Goal: Contribute content: Add original content to the website for others to see

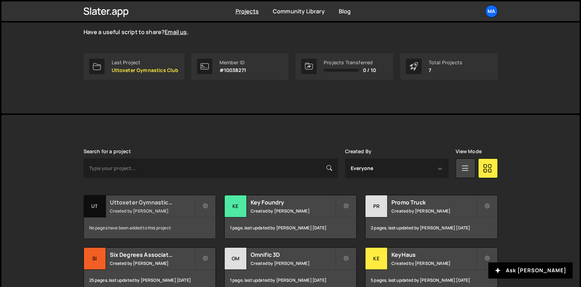
scroll to position [139, 0]
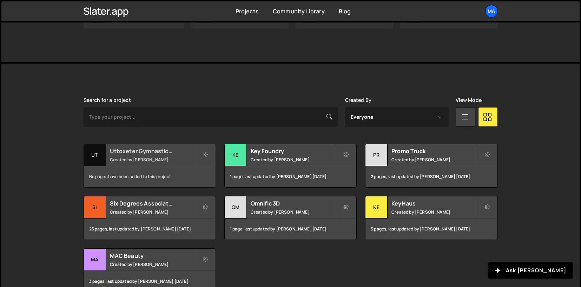
drag, startPoint x: 159, startPoint y: 175, endPoint x: 178, endPoint y: 172, distance: 19.2
click at [159, 175] on div "No pages have been added to this project" at bounding box center [150, 176] width 132 height 21
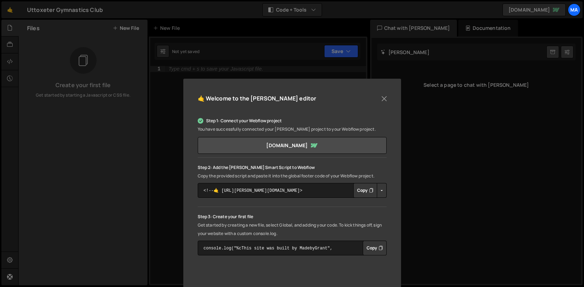
click at [356, 186] on button "Copy" at bounding box center [365, 190] width 24 height 15
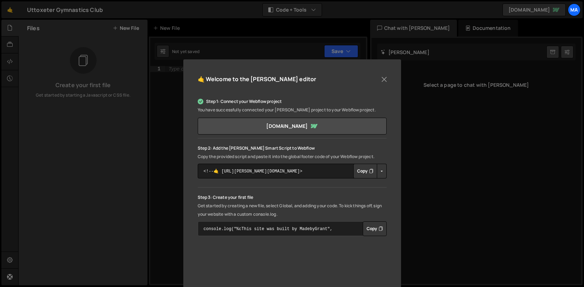
scroll to position [35, 0]
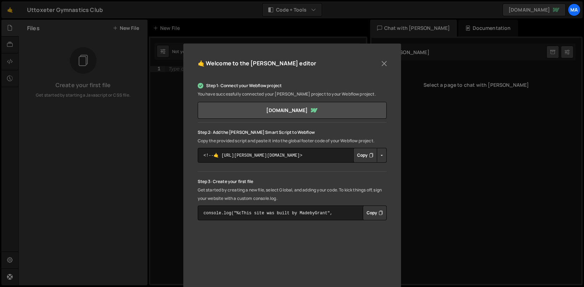
drag, startPoint x: 366, startPoint y: 212, endPoint x: 378, endPoint y: 93, distance: 119.5
click at [366, 212] on button "Copy" at bounding box center [374, 212] width 24 height 15
click at [381, 64] on button "Close" at bounding box center [384, 63] width 11 height 11
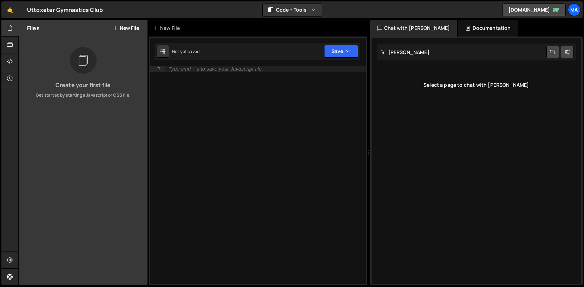
drag, startPoint x: 129, startPoint y: 90, endPoint x: 149, endPoint y: 85, distance: 21.0
click at [130, 89] on div "Create your first file Get started by starting a Javascript or CSS file." at bounding box center [83, 72] width 129 height 51
click at [192, 78] on div "Type cmd + s to save your Javascript file." at bounding box center [265, 180] width 201 height 229
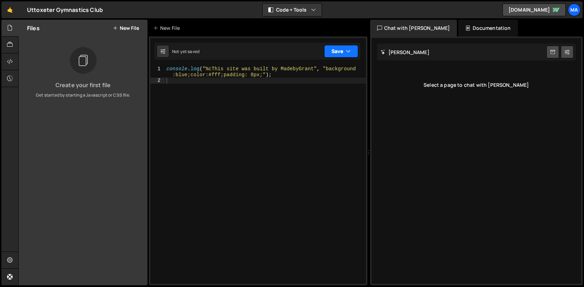
click at [326, 55] on button "Save" at bounding box center [341, 51] width 34 height 13
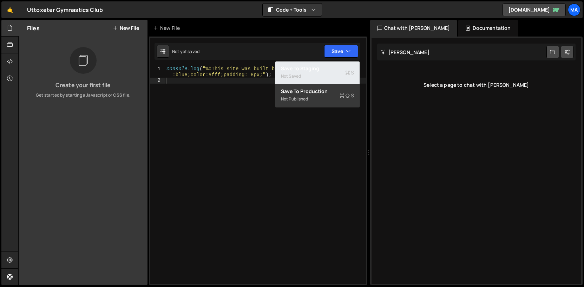
click at [323, 75] on div "Not saved" at bounding box center [317, 76] width 73 height 8
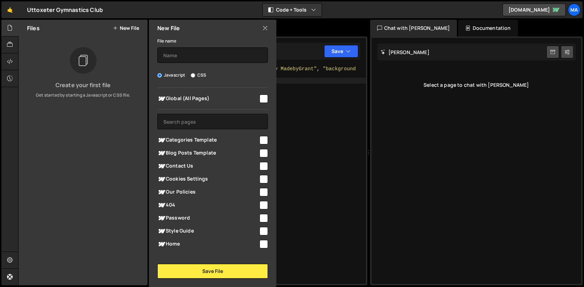
click at [260, 95] on input "checkbox" at bounding box center [263, 98] width 8 height 8
checkbox input "true"
click at [198, 56] on input "text" at bounding box center [212, 54] width 111 height 15
type input "Test"
drag, startPoint x: 208, startPoint y: 266, endPoint x: 354, endPoint y: 185, distance: 166.8
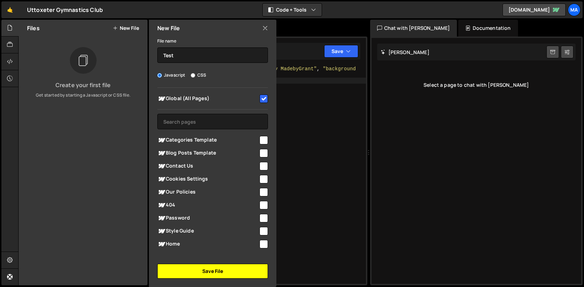
click at [208, 266] on button "Save File" at bounding box center [212, 271] width 111 height 15
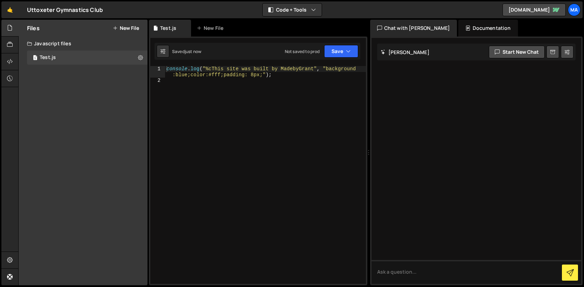
drag, startPoint x: 314, startPoint y: 120, endPoint x: 352, endPoint y: 81, distance: 54.6
click at [314, 120] on div "console . log ( "%cThis site was built by MadebyGrant" , "background :blue;colo…" at bounding box center [265, 183] width 201 height 235
click at [236, 106] on div "console . log ( "%cThis site was built by MadebyGrant" , "background :blue;colo…" at bounding box center [265, 183] width 201 height 235
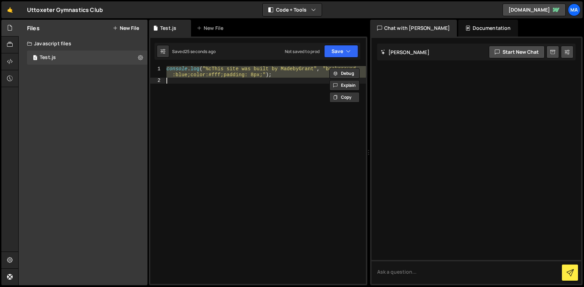
paste textarea "});"
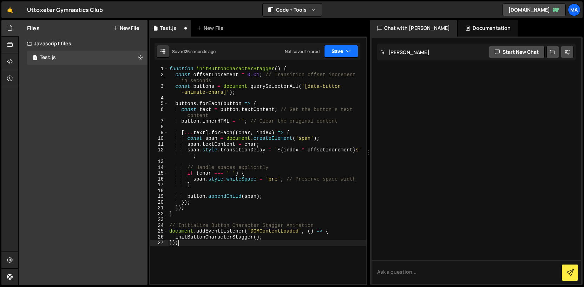
click at [333, 50] on button "Save" at bounding box center [341, 51] width 34 height 13
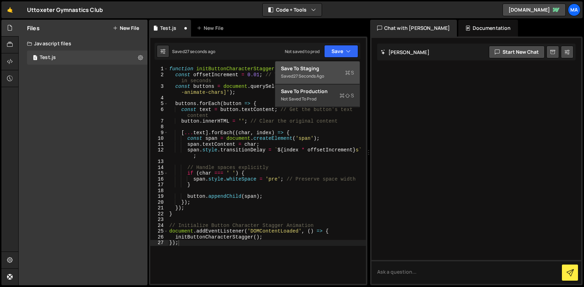
click at [314, 68] on div "Save to Staging S" at bounding box center [317, 68] width 73 height 7
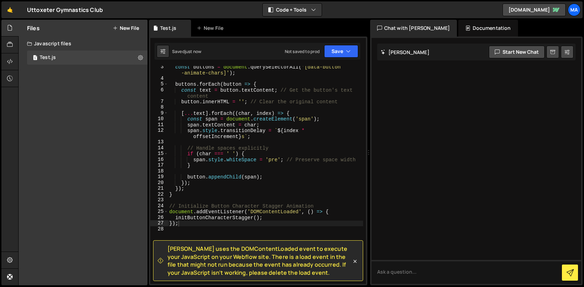
scroll to position [74, 0]
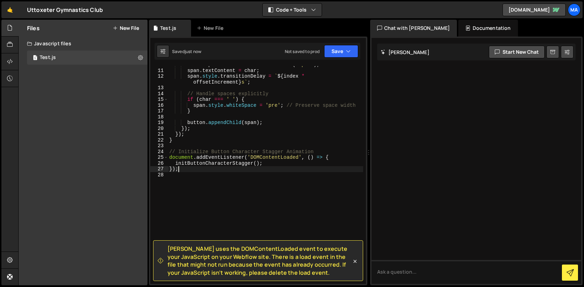
drag, startPoint x: 236, startPoint y: 170, endPoint x: 255, endPoint y: 167, distance: 19.5
click at [236, 170] on div "const span = document . createElement ( 'span' ) ; span . textContent = char ; …" at bounding box center [265, 176] width 195 height 229
type textarea "});"
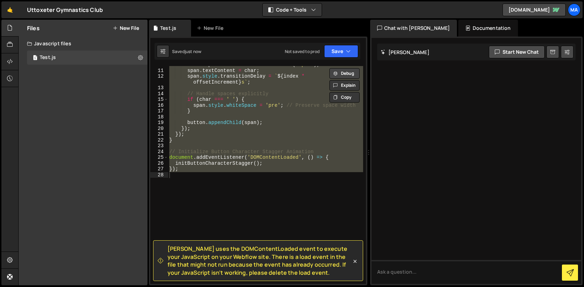
click at [348, 76] on button "Debug" at bounding box center [344, 73] width 30 height 11
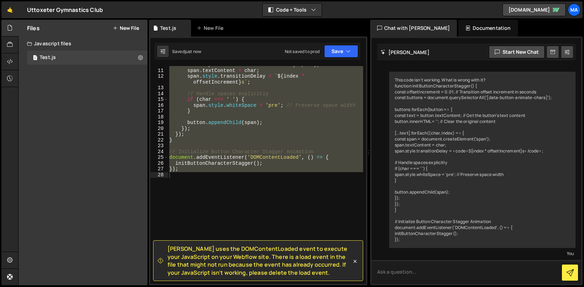
click at [474, 270] on textarea at bounding box center [476, 272] width 210 height 24
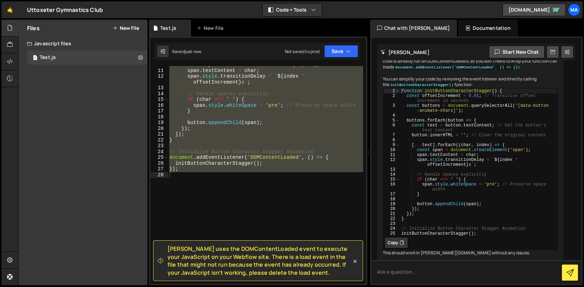
scroll to position [218, 0]
drag, startPoint x: 395, startPoint y: 251, endPoint x: 375, endPoint y: 237, distance: 24.4
click at [395, 248] on button "Copy" at bounding box center [396, 242] width 24 height 11
click at [309, 209] on div "const span = document . createElement ( 'span' ) ; span . textContent = char ; …" at bounding box center [265, 175] width 195 height 218
paste textarea "initButtonCharacterStagger();"
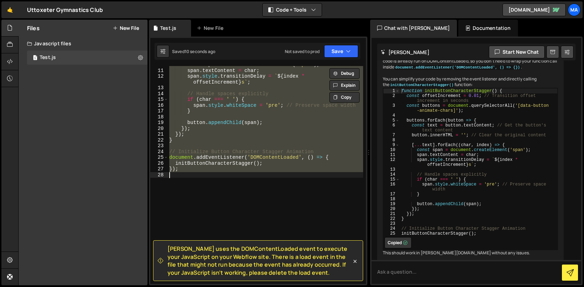
type textarea "initButtonCharacterStagger();"
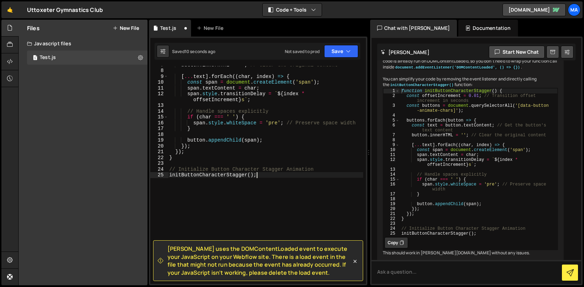
scroll to position [56, 0]
